Goal: Information Seeking & Learning: Learn about a topic

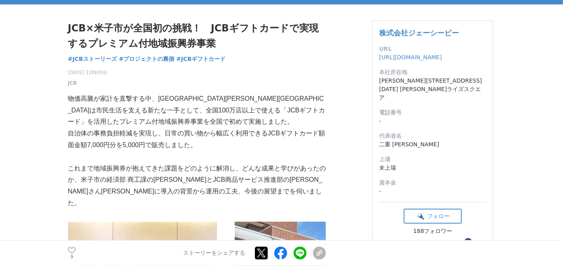
scroll to position [90, 0]
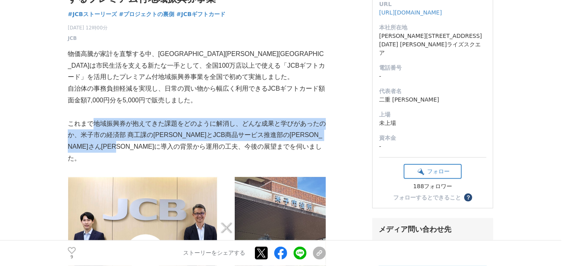
drag, startPoint x: 93, startPoint y: 124, endPoint x: 193, endPoint y: 147, distance: 102.5
click at [193, 147] on p "これまで地域振興券が抱えてきた課題をどのように解消し、どんな成果と学びがあったのか、米子市の経済部 商工課の[PERSON_NAME]とJCB商品サービス推進…" at bounding box center [197, 141] width 258 height 46
drag, startPoint x: 193, startPoint y: 147, endPoint x: 155, endPoint y: 144, distance: 38.0
click at [155, 144] on p "これまで地域振興券が抱えてきた課題をどのように解消し、どんな成果と学びがあったのか、米子市の経済部 商工課の[PERSON_NAME]とJCB商品サービス推進…" at bounding box center [197, 141] width 258 height 46
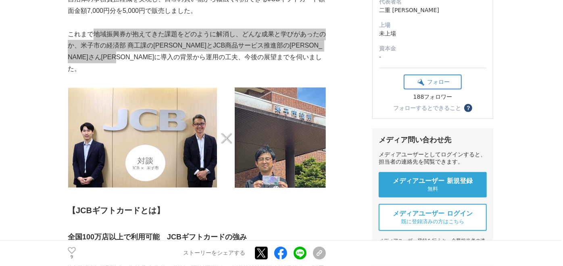
scroll to position [0, 0]
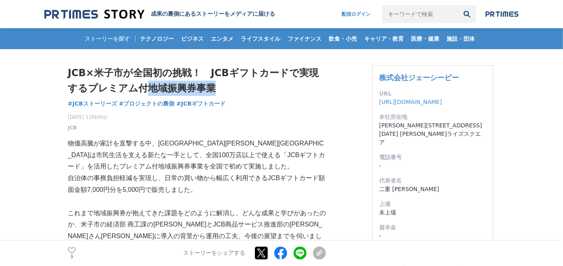
drag, startPoint x: 145, startPoint y: 88, endPoint x: 209, endPoint y: 88, distance: 63.8
click at [209, 88] on h1 "JCB×米子市が全国初の挑戦！　JCBギフトカードで実現するプレミアム付地域振興券事業" at bounding box center [197, 80] width 258 height 31
copy h1 "地域振興券事業"
click at [200, 167] on p "物価高騰が家計を直撃する中、[GEOGRAPHIC_DATA][PERSON_NAME][GEOGRAPHIC_DATA]は市民生活を支える新たな一手として、…" at bounding box center [197, 155] width 258 height 35
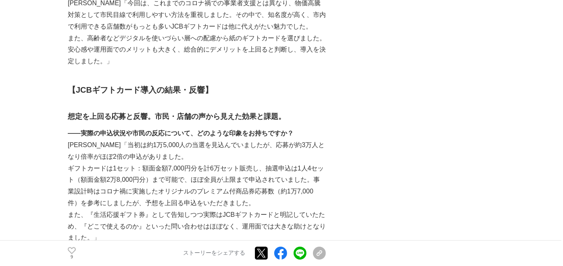
scroll to position [3064, 0]
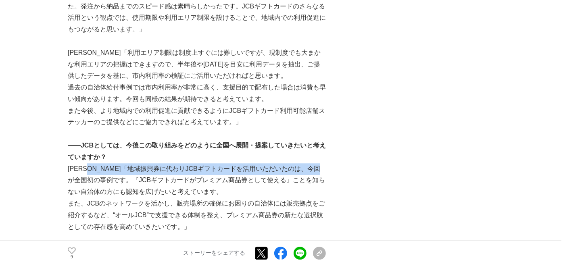
drag, startPoint x: 101, startPoint y: 132, endPoint x: 94, endPoint y: 145, distance: 15.2
click at [94, 163] on p "[PERSON_NAME]「地域振興券に代わりJCBギフトカードを活用いただいたのは、今回が全国初の事例です。『JCBギフトカードがプレミアム商品券として使え…" at bounding box center [197, 180] width 258 height 35
copy p "地域振興券に代わりJCBギフトカードを活用いただいたのは、今回が全国初の事例です"
